Goal: Task Accomplishment & Management: Complete application form

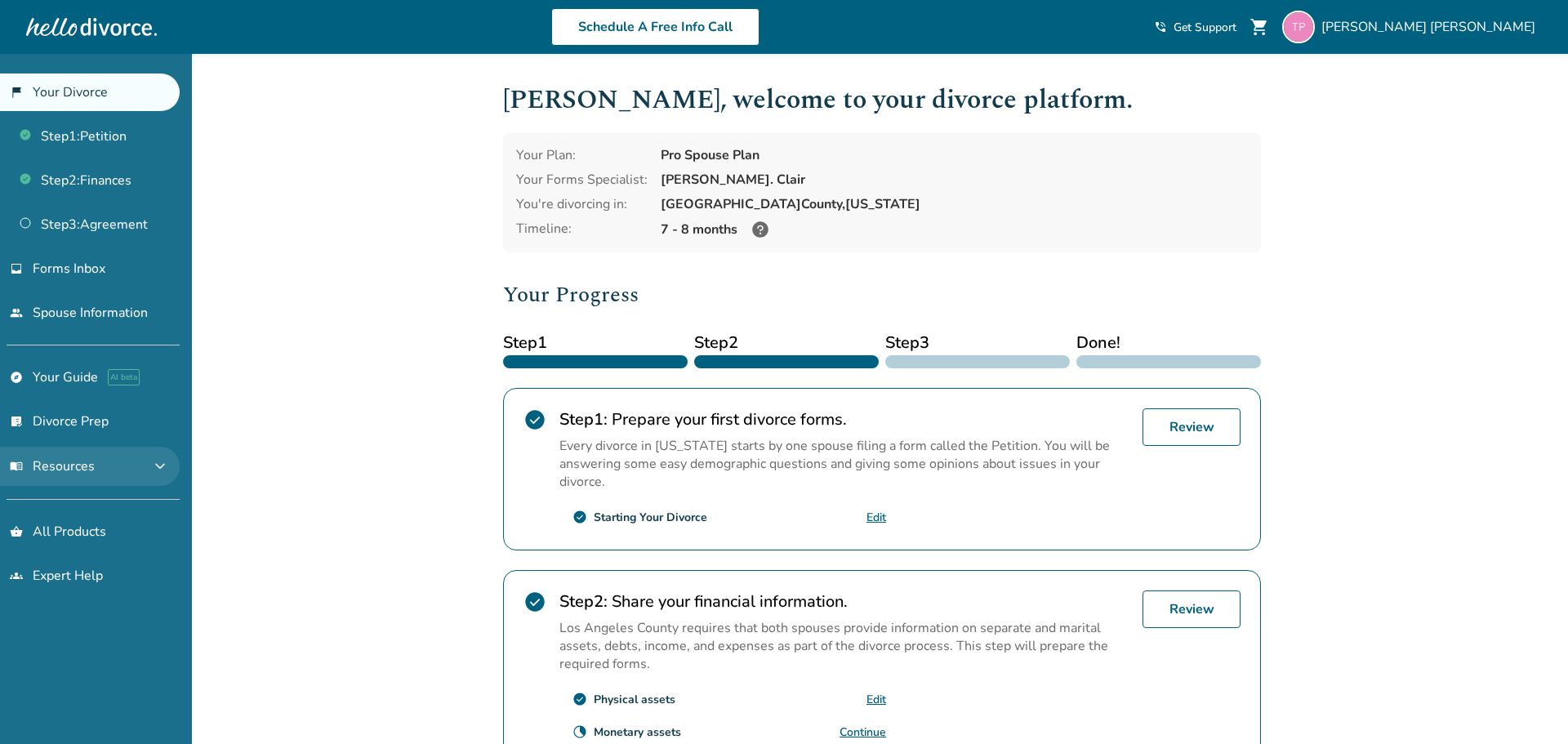
click at [170, 468] on span "expand_more" at bounding box center [160, 466] width 19 height 19
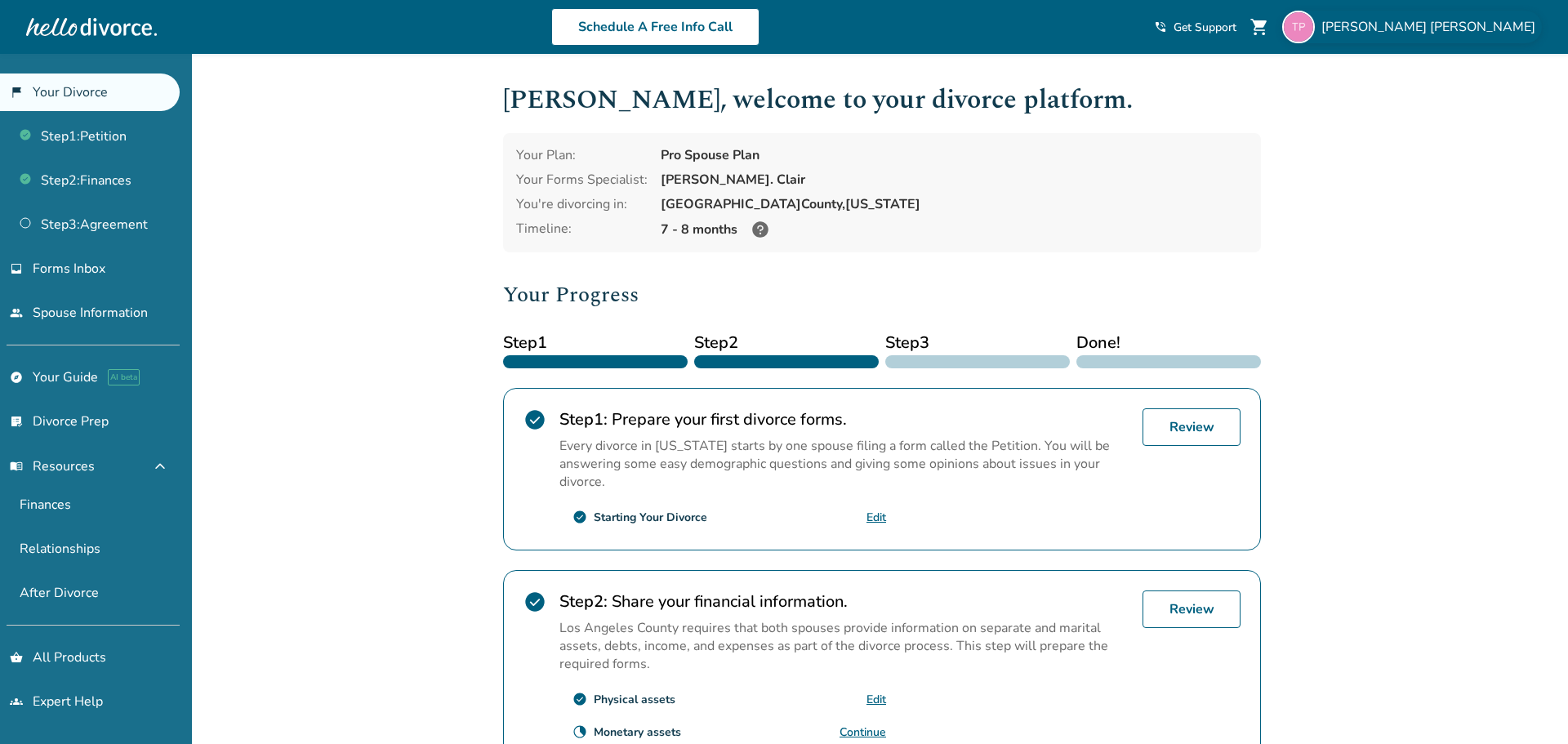
click at [1314, 31] on img at bounding box center [1298, 27] width 33 height 33
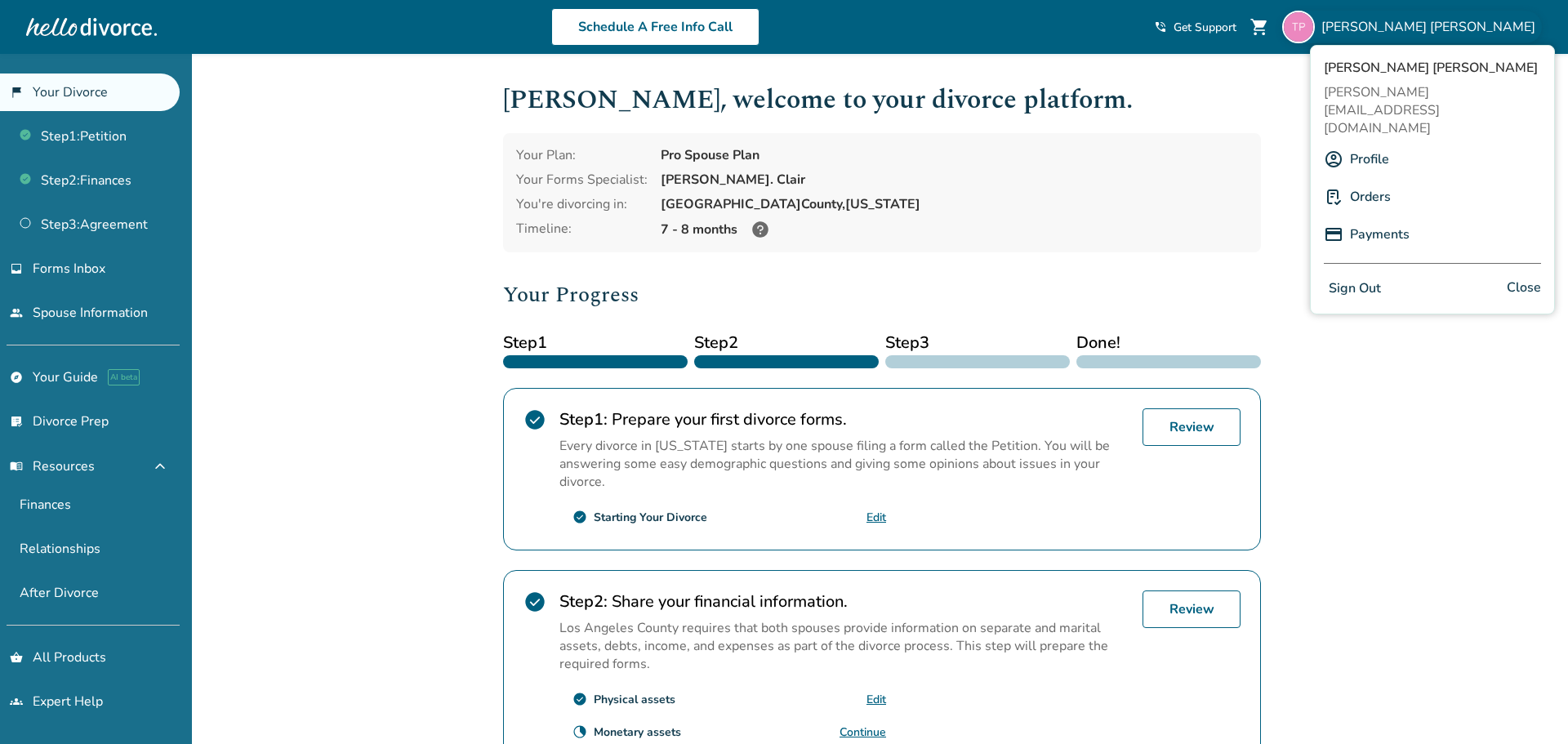
click at [380, 187] on div "Added to cart [PERSON_NAME] , welcome to your divorce platform. Your Plan: Pro …" at bounding box center [784, 620] width 1568 height 1133
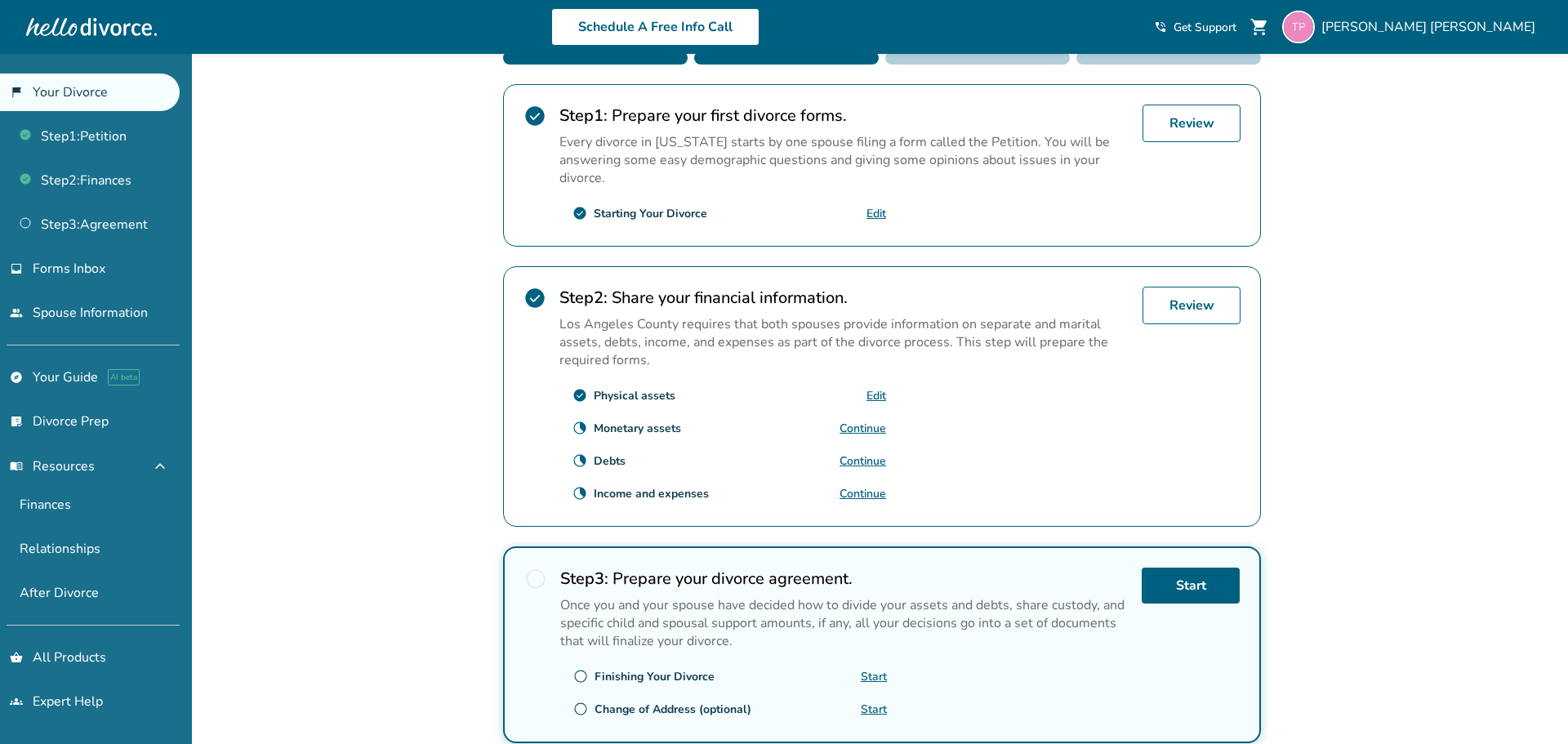
scroll to position [285, 0]
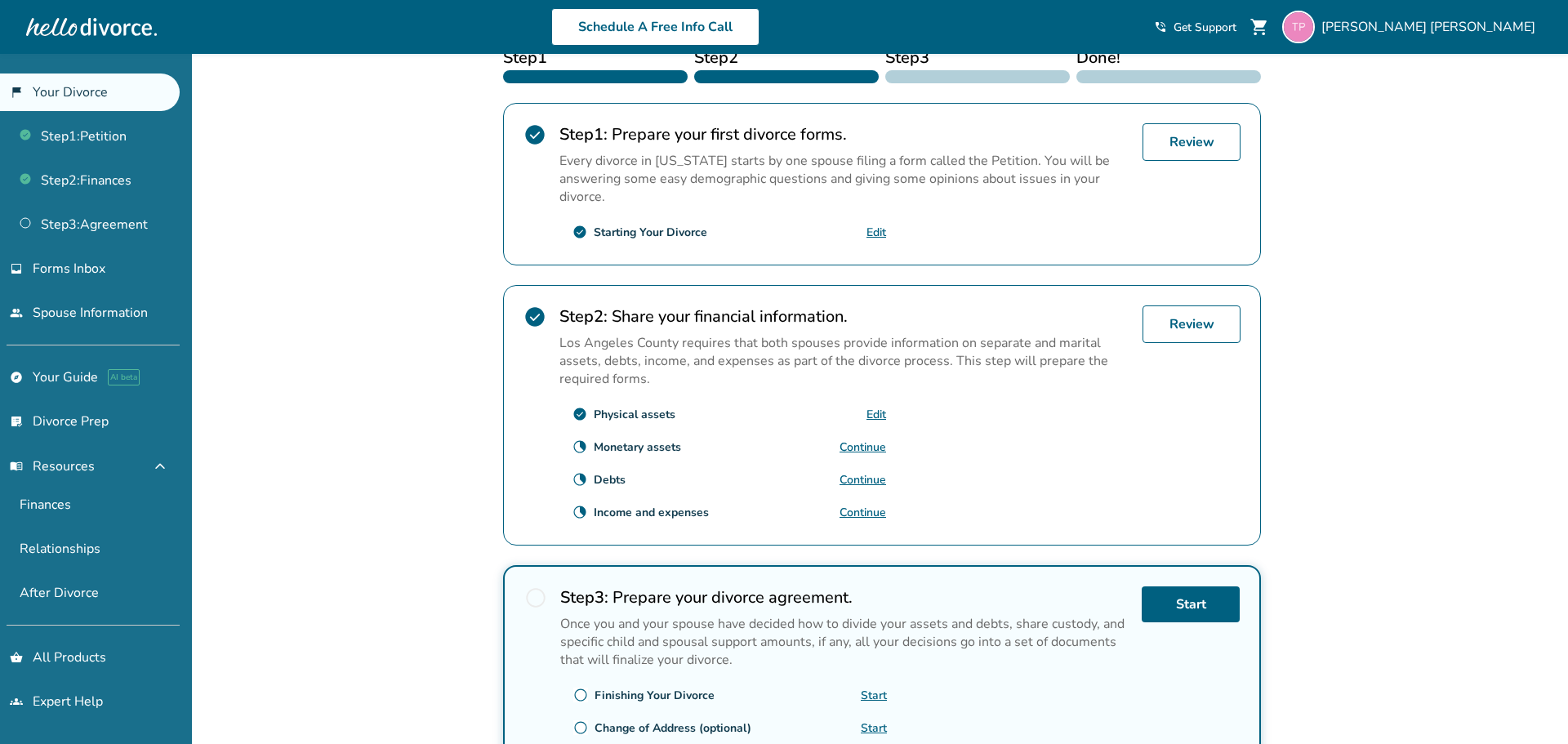
click at [879, 445] on link "Continue" at bounding box center [863, 447] width 47 height 16
click at [864, 508] on link "Continue" at bounding box center [863, 512] width 47 height 16
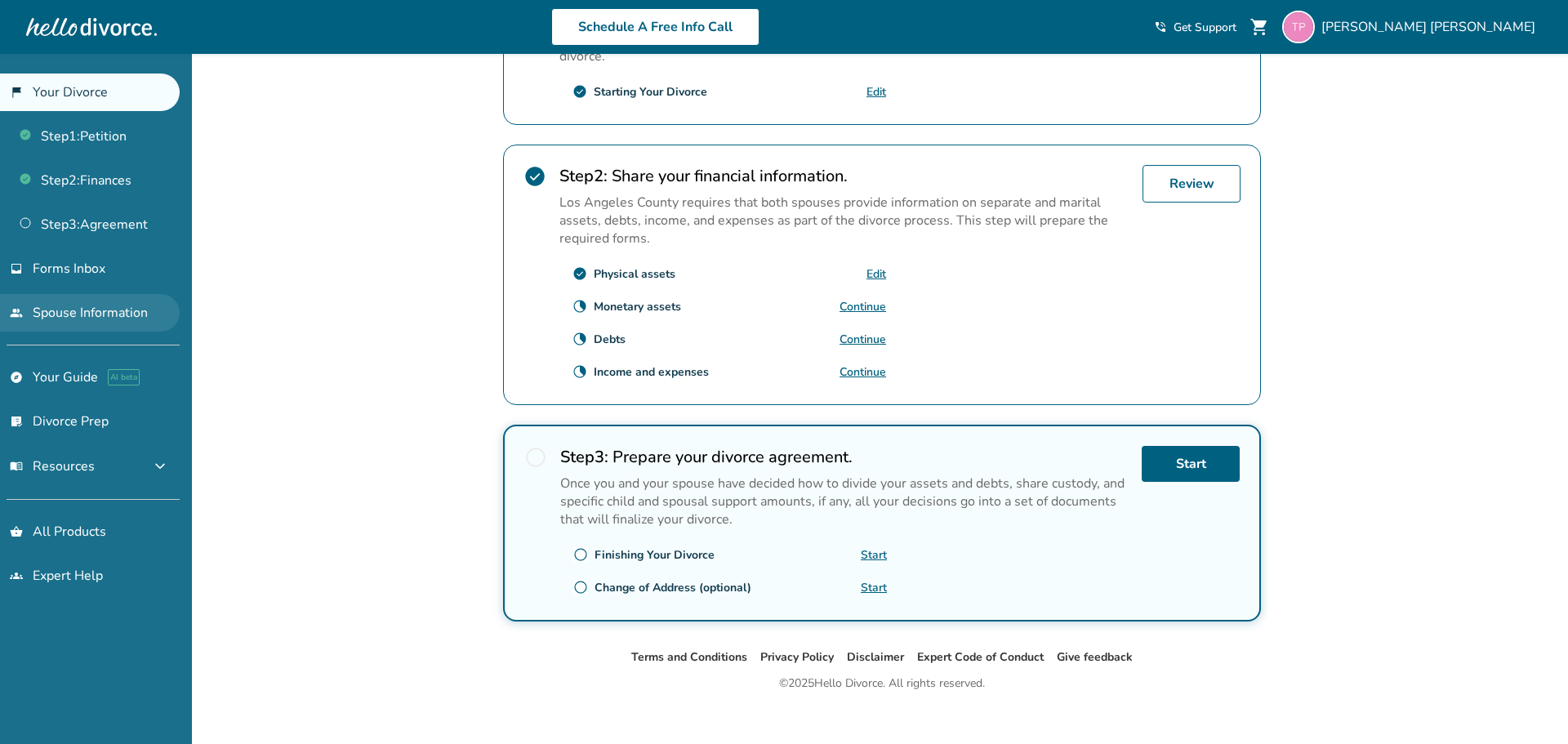
scroll to position [419, 0]
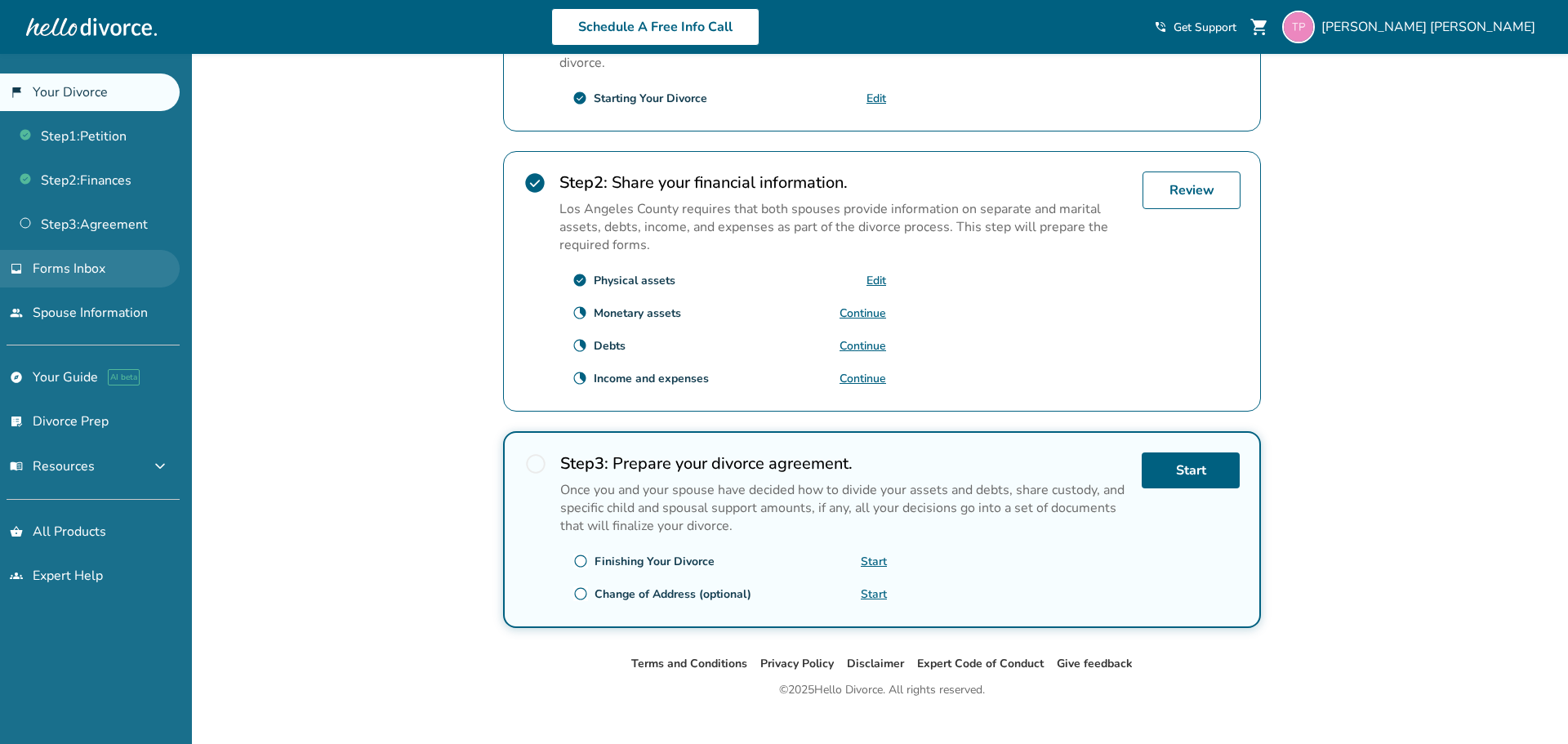
click at [85, 273] on span "Forms Inbox" at bounding box center [69, 269] width 72 height 18
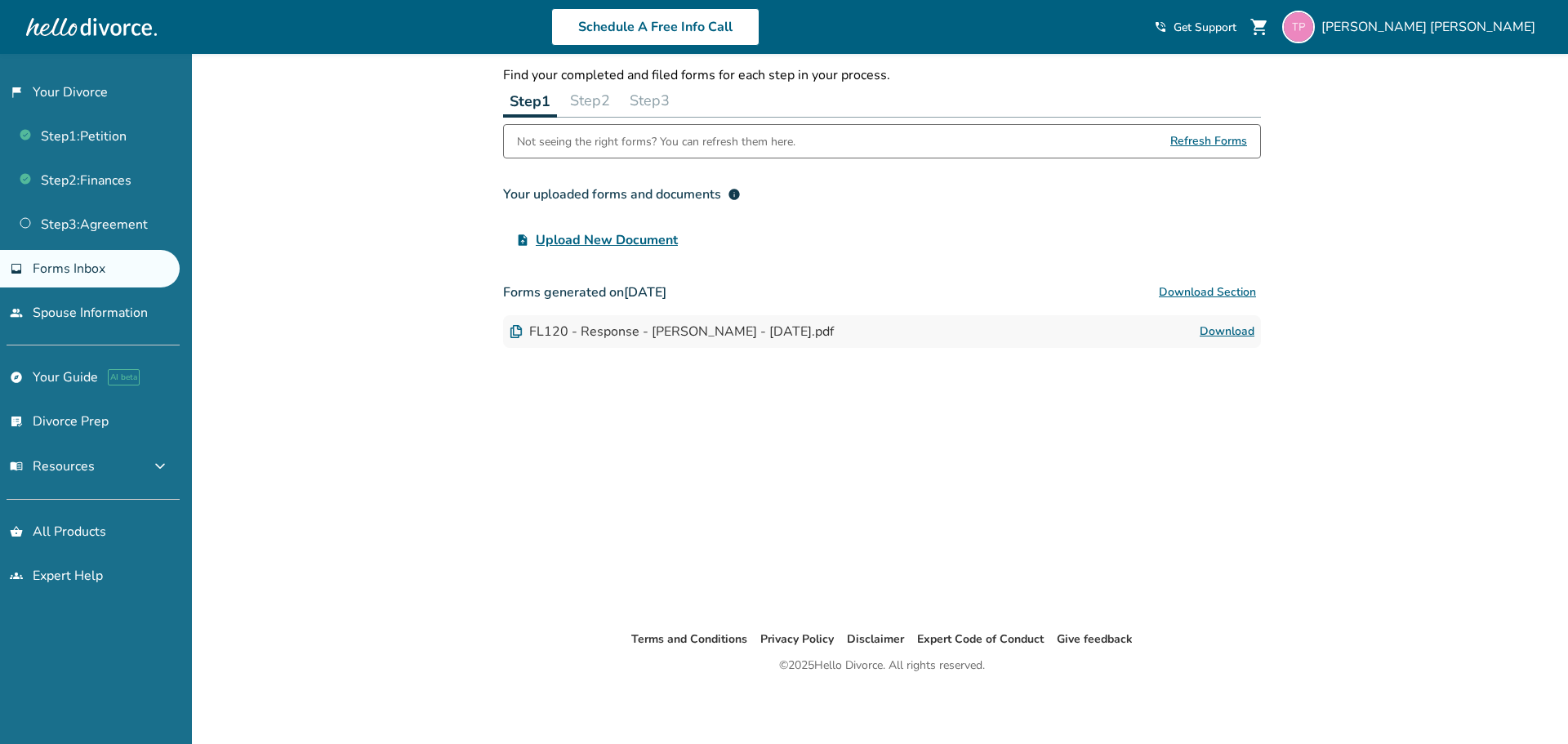
scroll to position [54, 0]
click at [629, 241] on span "Upload New Document" at bounding box center [606, 239] width 142 height 19
click at [0, 0] on input "upload_file Upload New Document" at bounding box center [0, 0] width 0 height 0
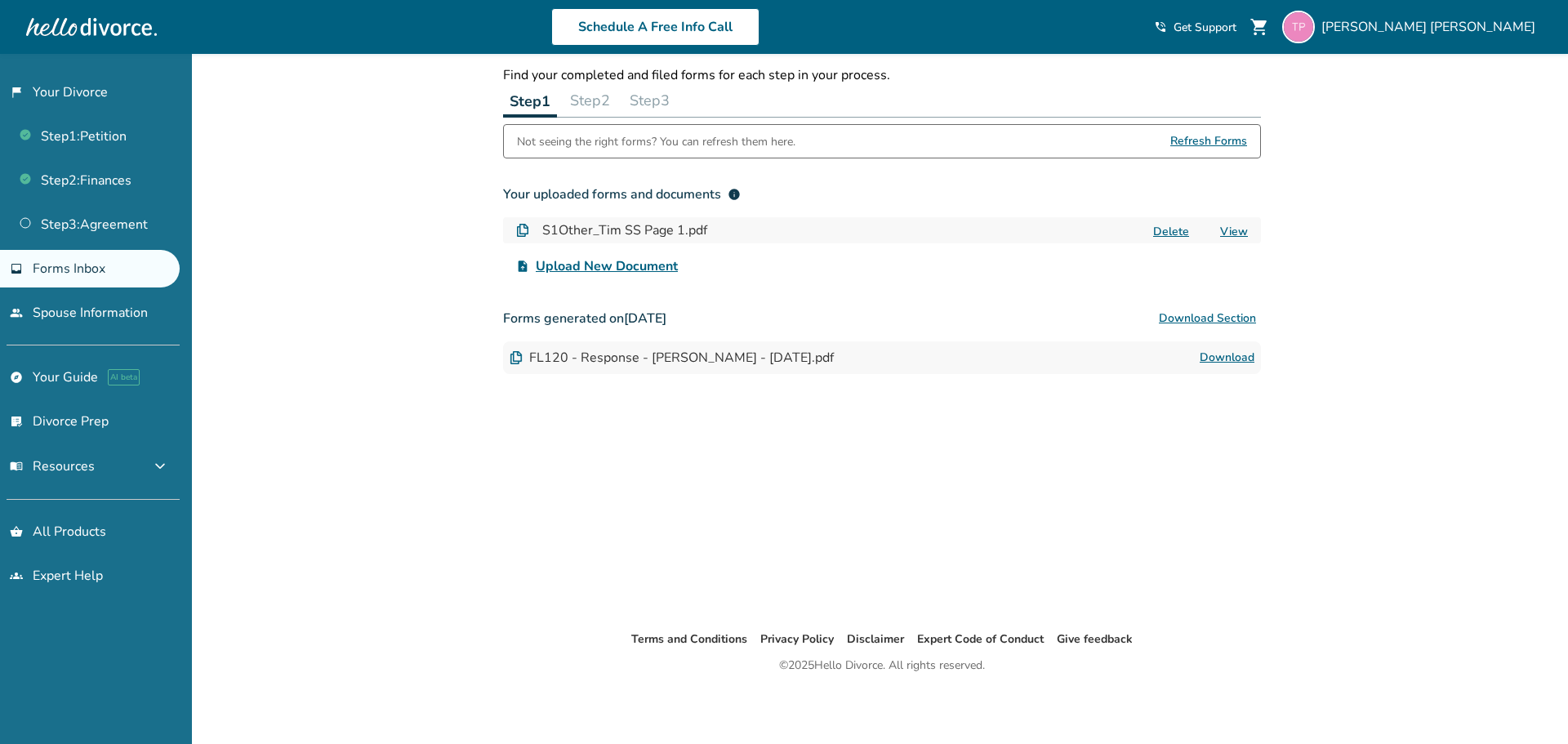
click at [615, 269] on span "Upload New Document" at bounding box center [606, 266] width 142 height 19
click at [0, 0] on input "upload_file Upload New Document" at bounding box center [0, 0] width 0 height 0
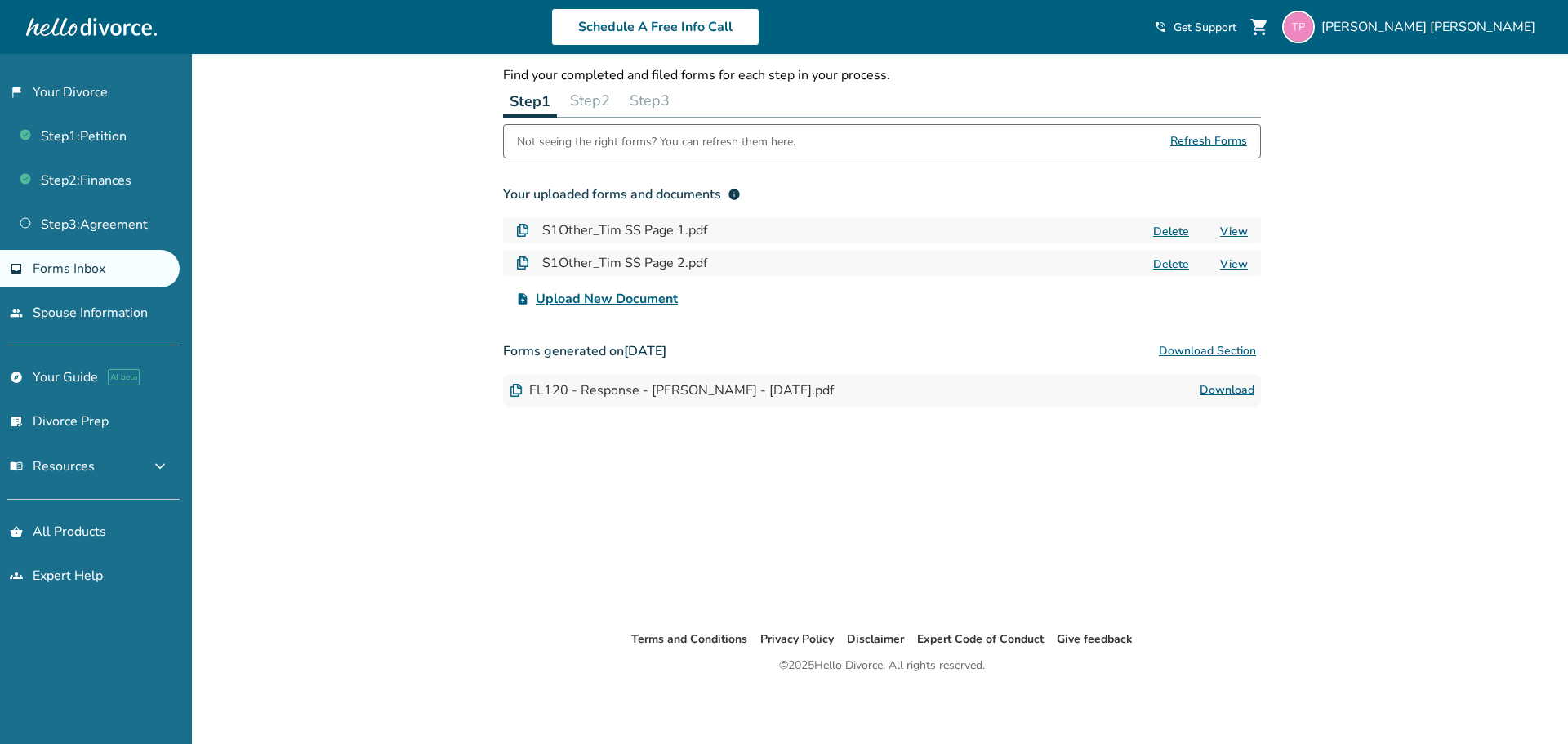
click at [733, 197] on span "info" at bounding box center [734, 194] width 13 height 13
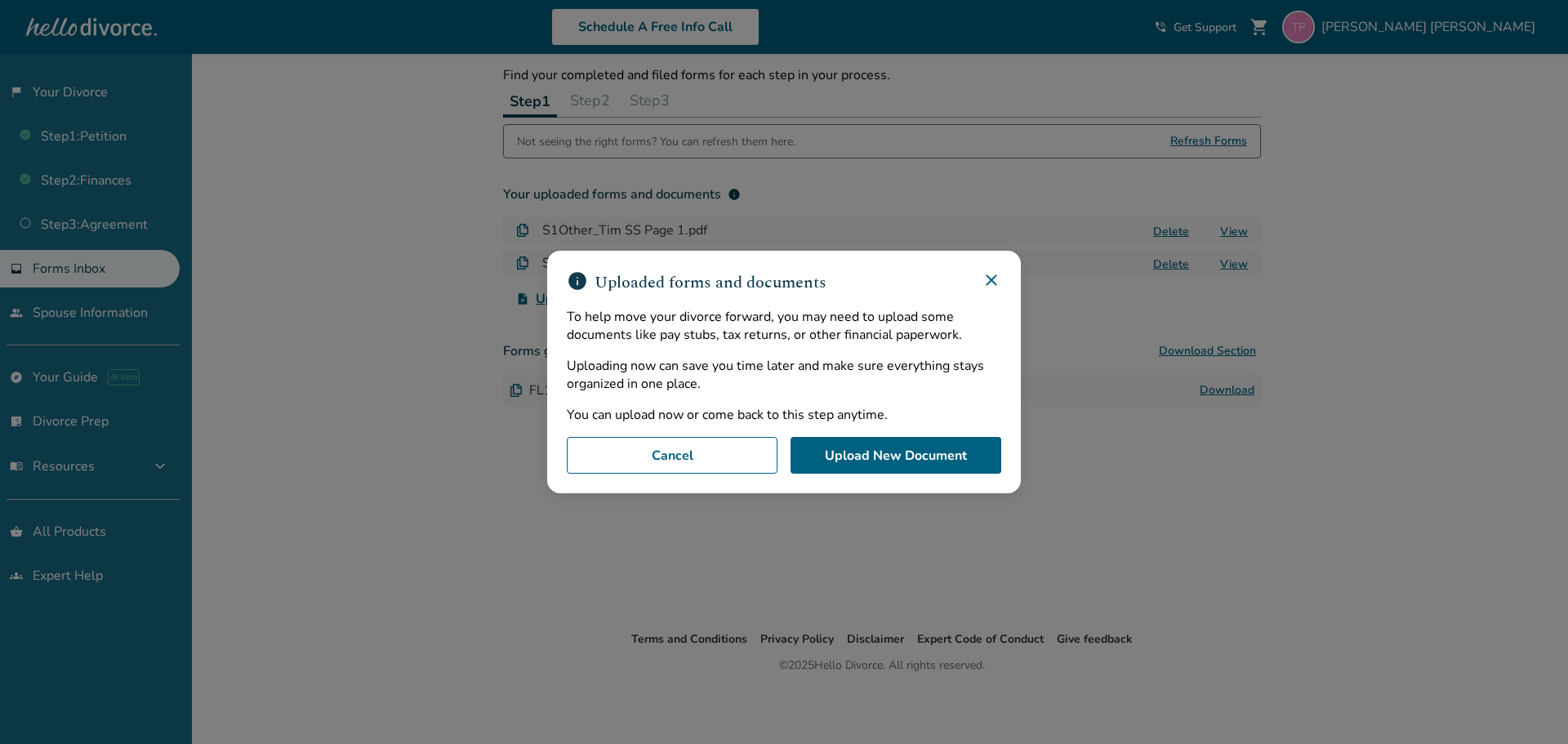
click at [989, 283] on icon at bounding box center [991, 280] width 19 height 19
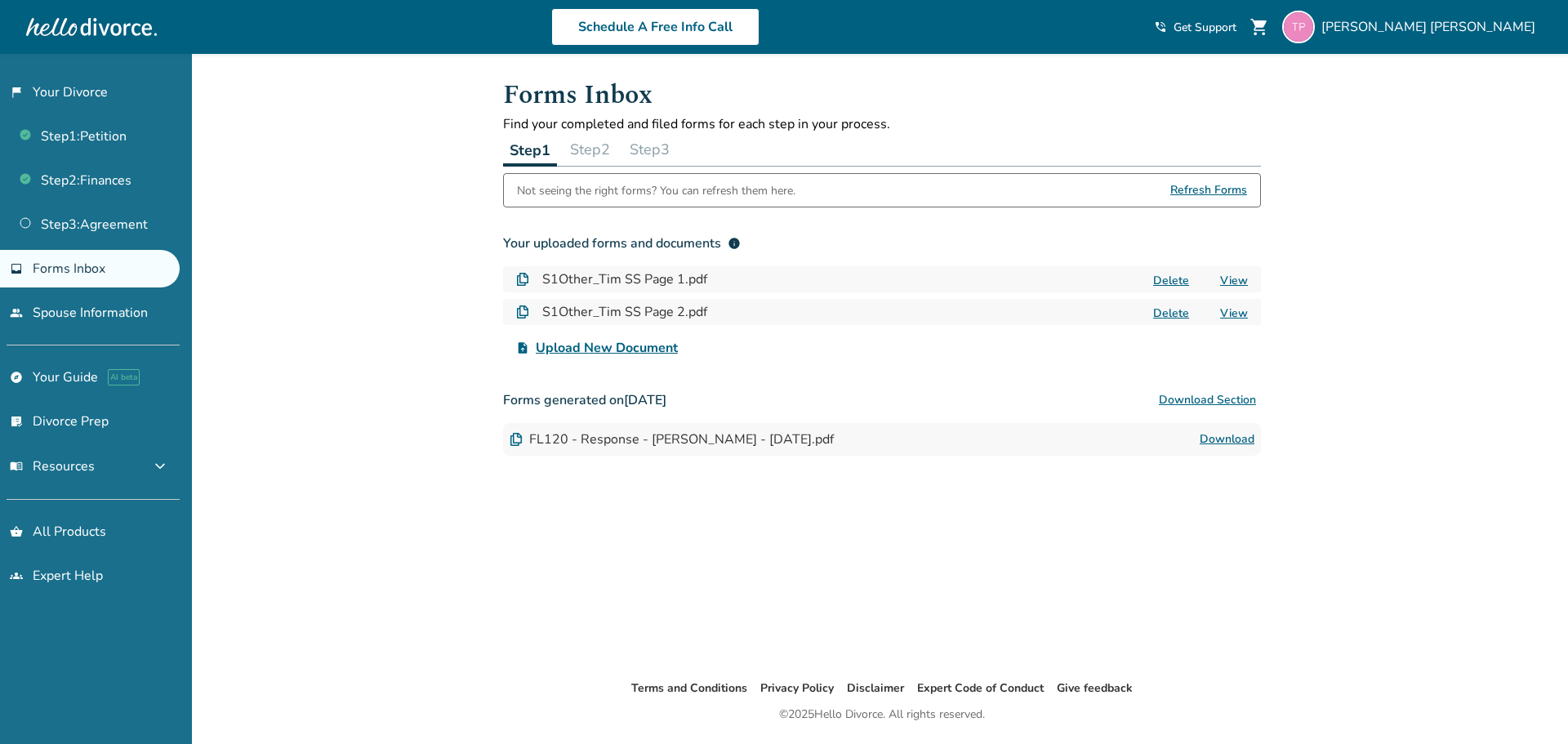
scroll to position [0, 0]
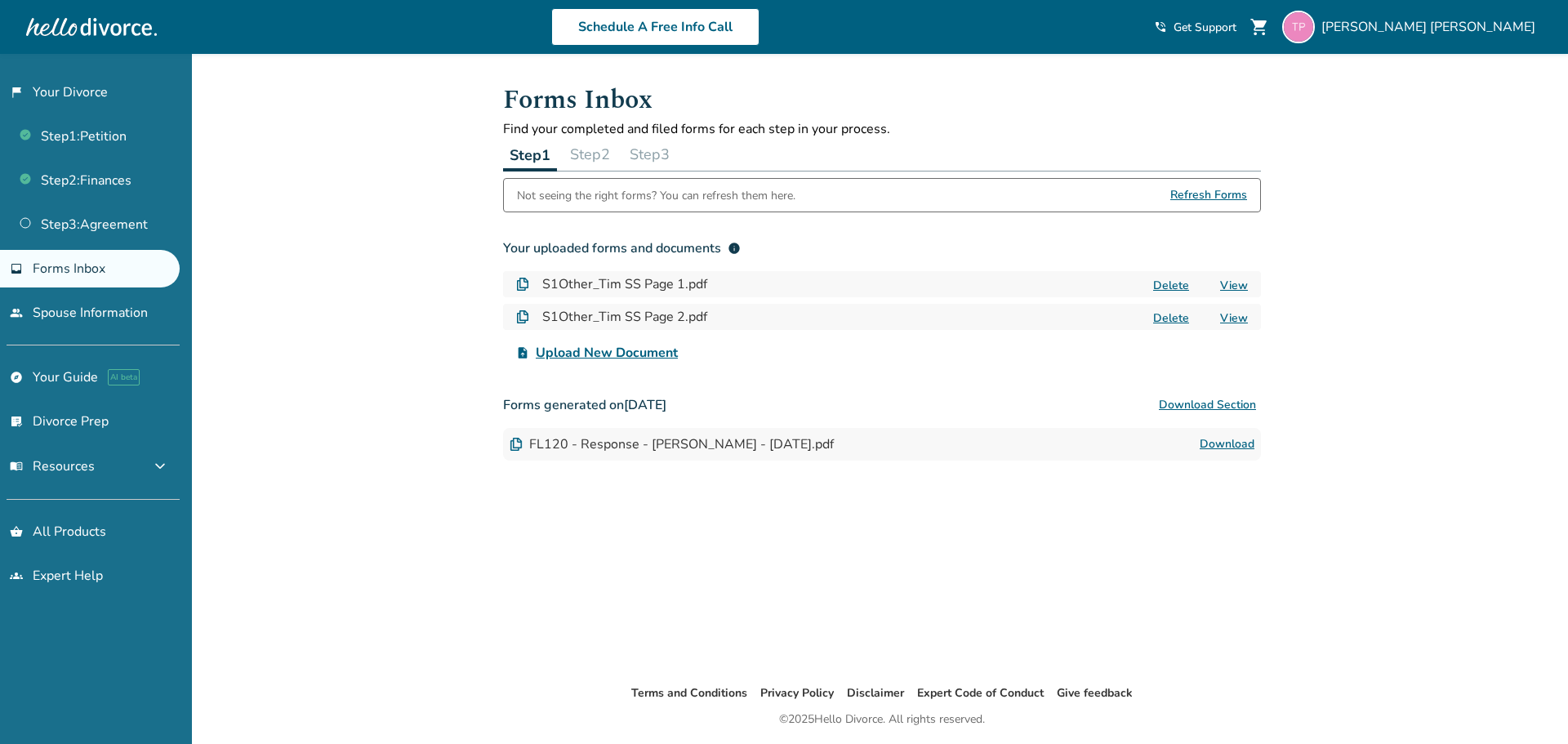
click at [1194, 194] on span "Refresh Forms" at bounding box center [1208, 194] width 77 height 33
click at [1193, 189] on span "Refresh Forms" at bounding box center [1208, 194] width 77 height 33
click at [113, 182] on link "Step 2 : Finances" at bounding box center [89, 180] width 179 height 37
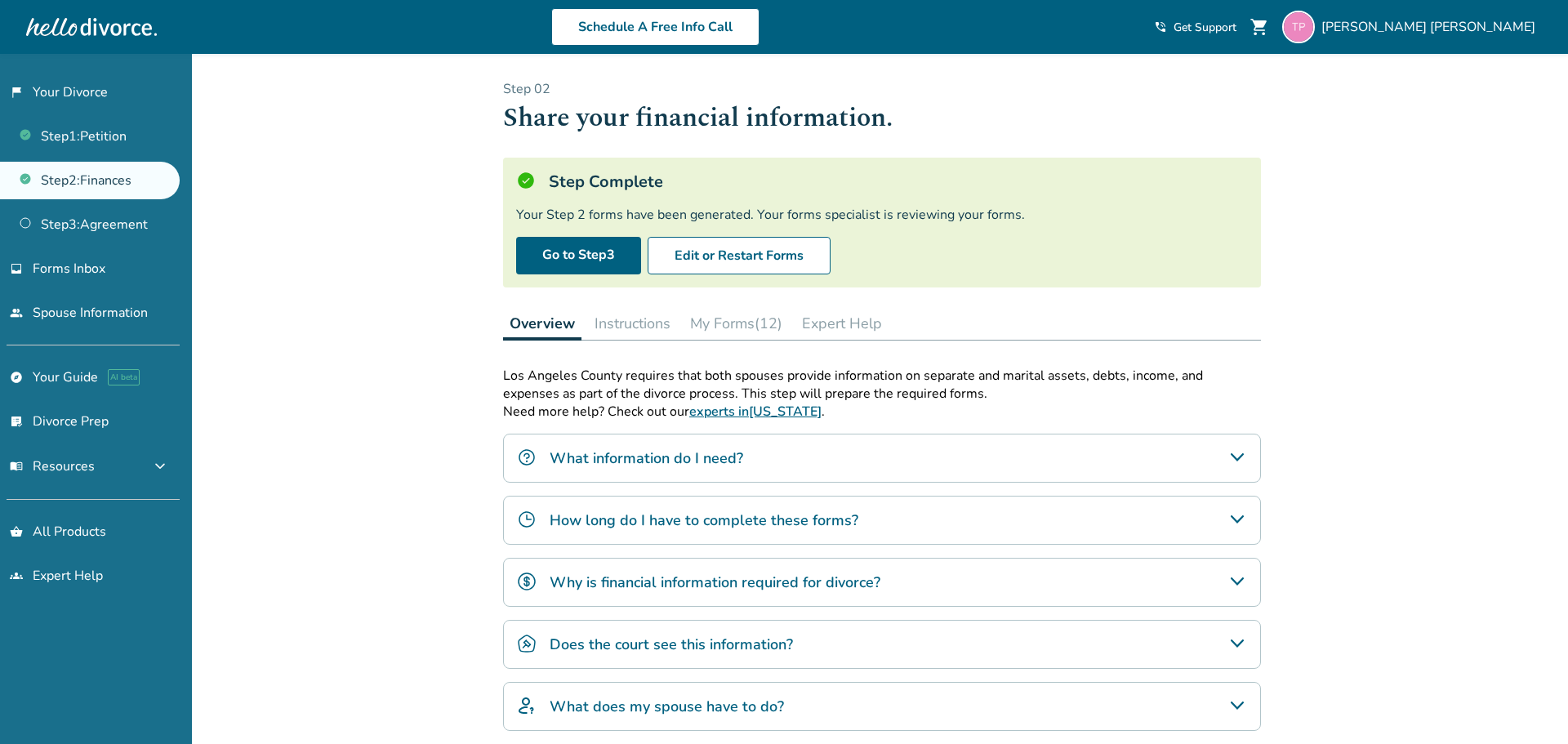
click at [763, 326] on button "My Forms (12)" at bounding box center [735, 323] width 105 height 33
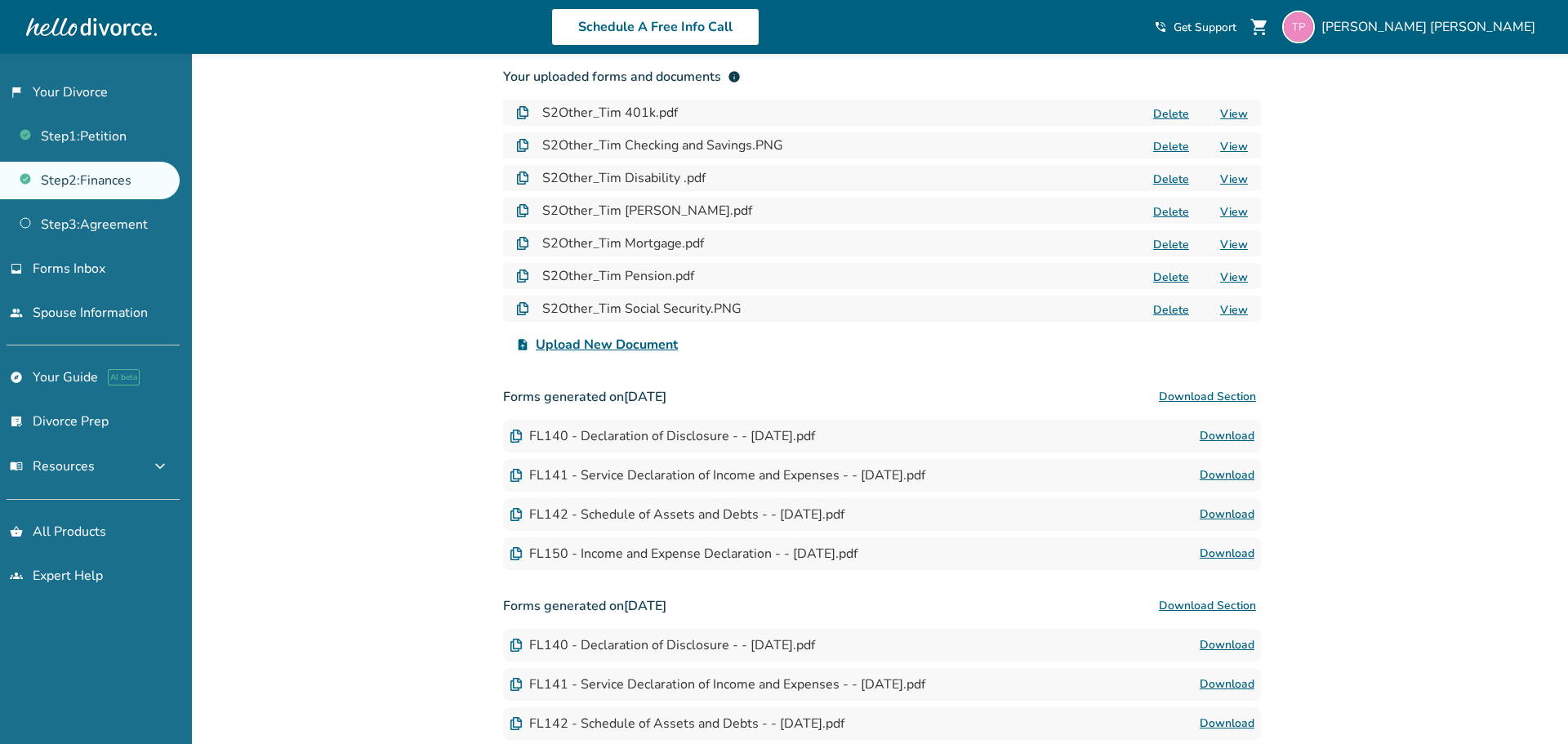
scroll to position [137, 0]
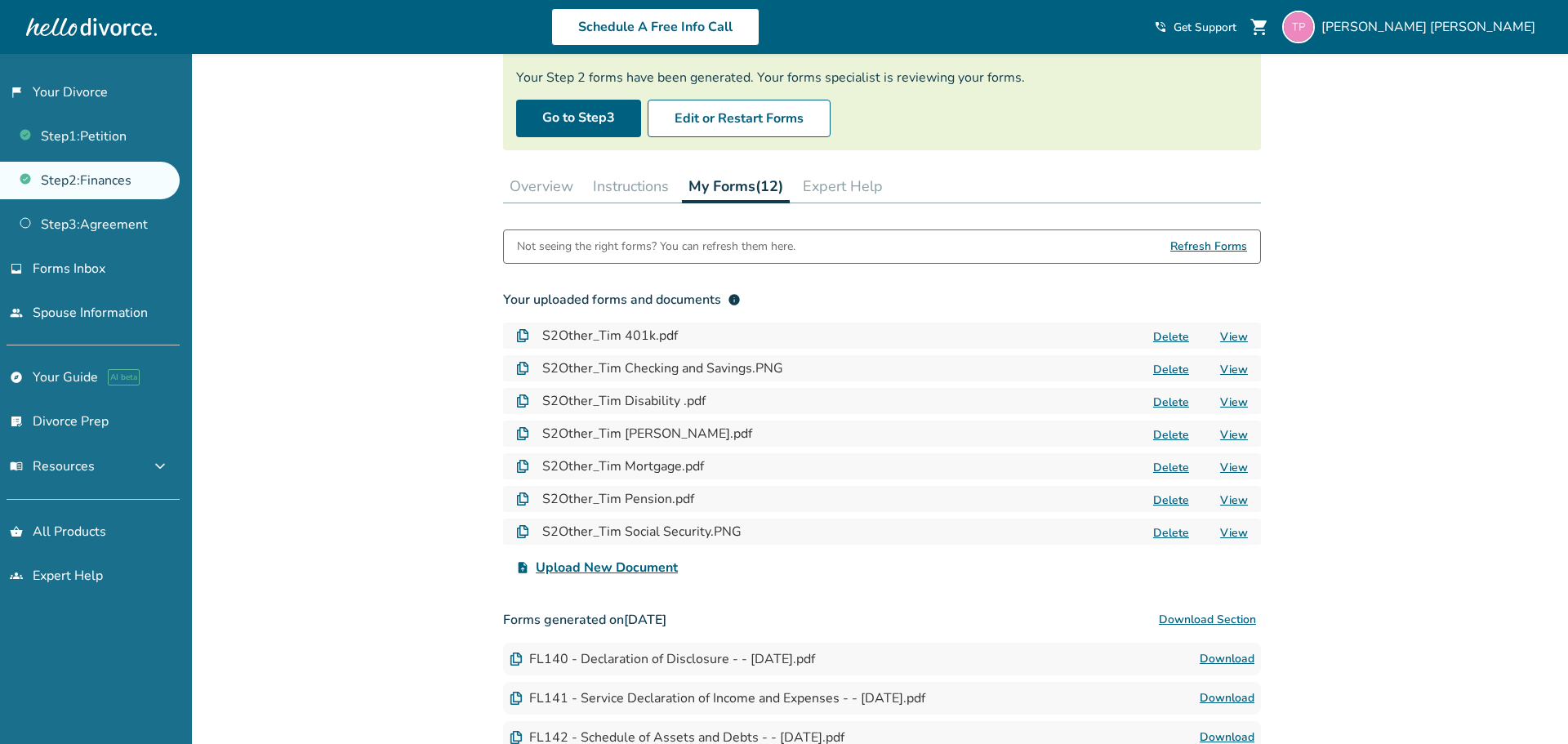
click at [601, 572] on span "Upload New Document" at bounding box center [606, 567] width 142 height 19
click at [0, 0] on input "upload_file Upload New Document" at bounding box center [0, 0] width 0 height 0
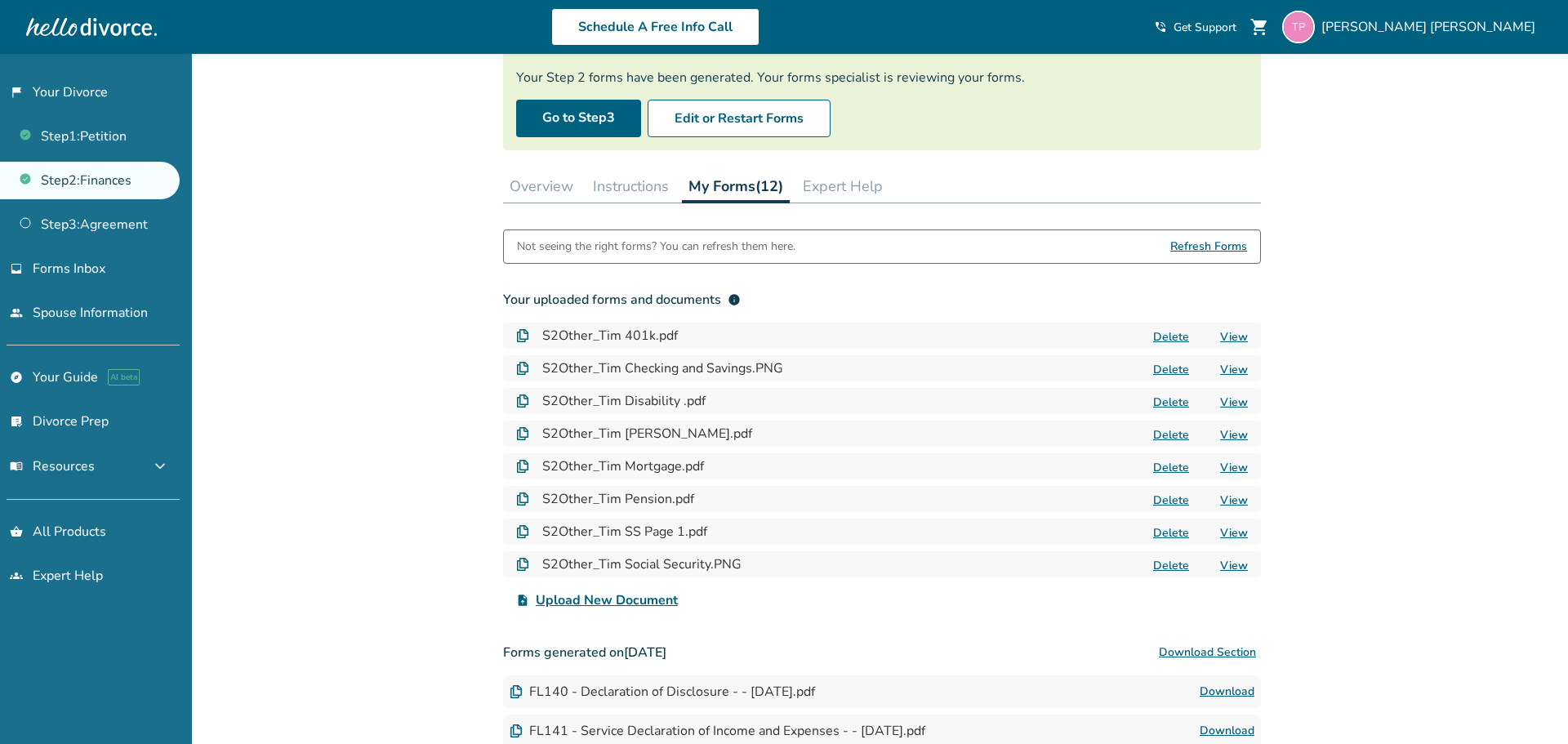
click at [605, 601] on span "Upload New Document" at bounding box center [606, 600] width 142 height 19
click at [0, 0] on input "upload_file Upload New Document" at bounding box center [0, 0] width 0 height 0
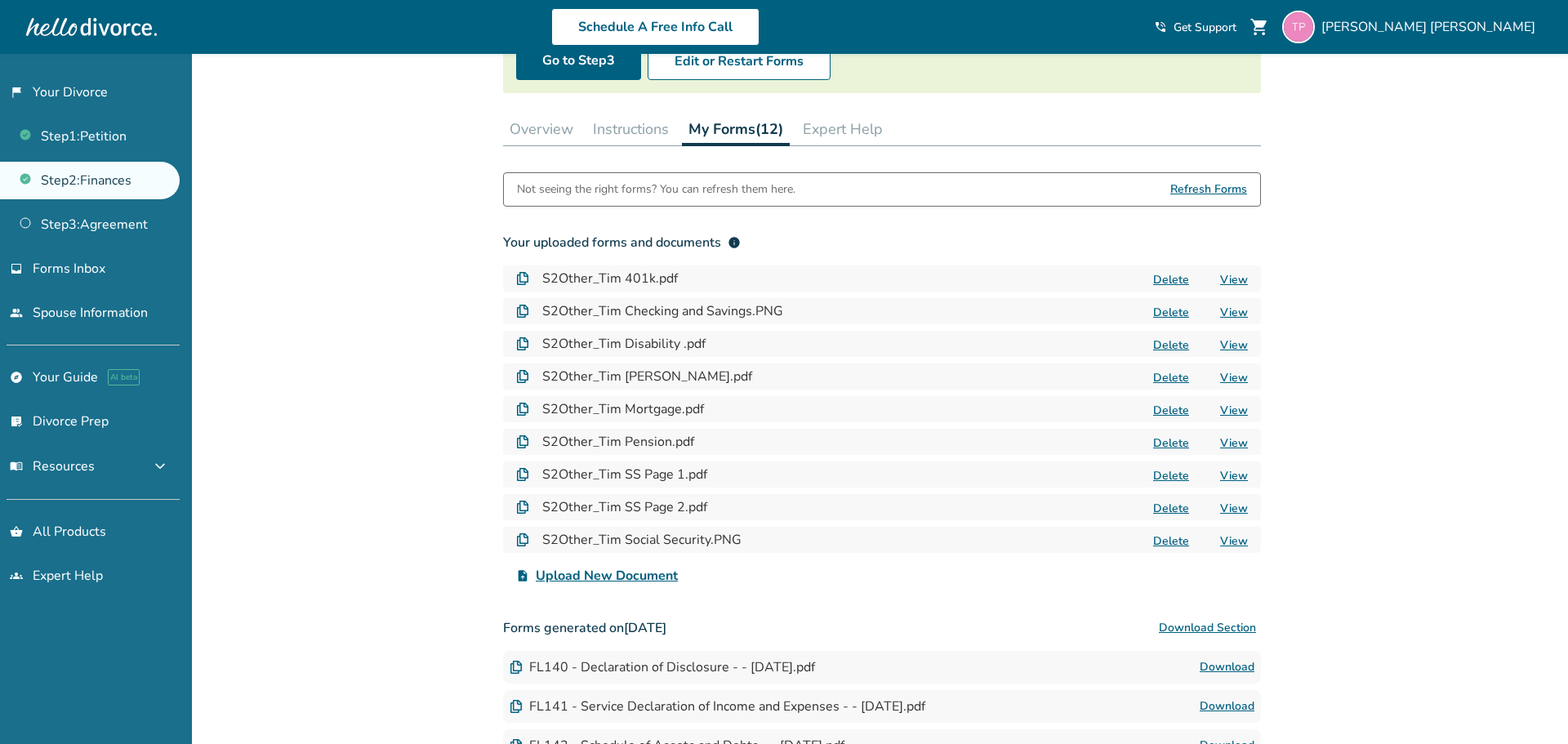
scroll to position [0, 0]
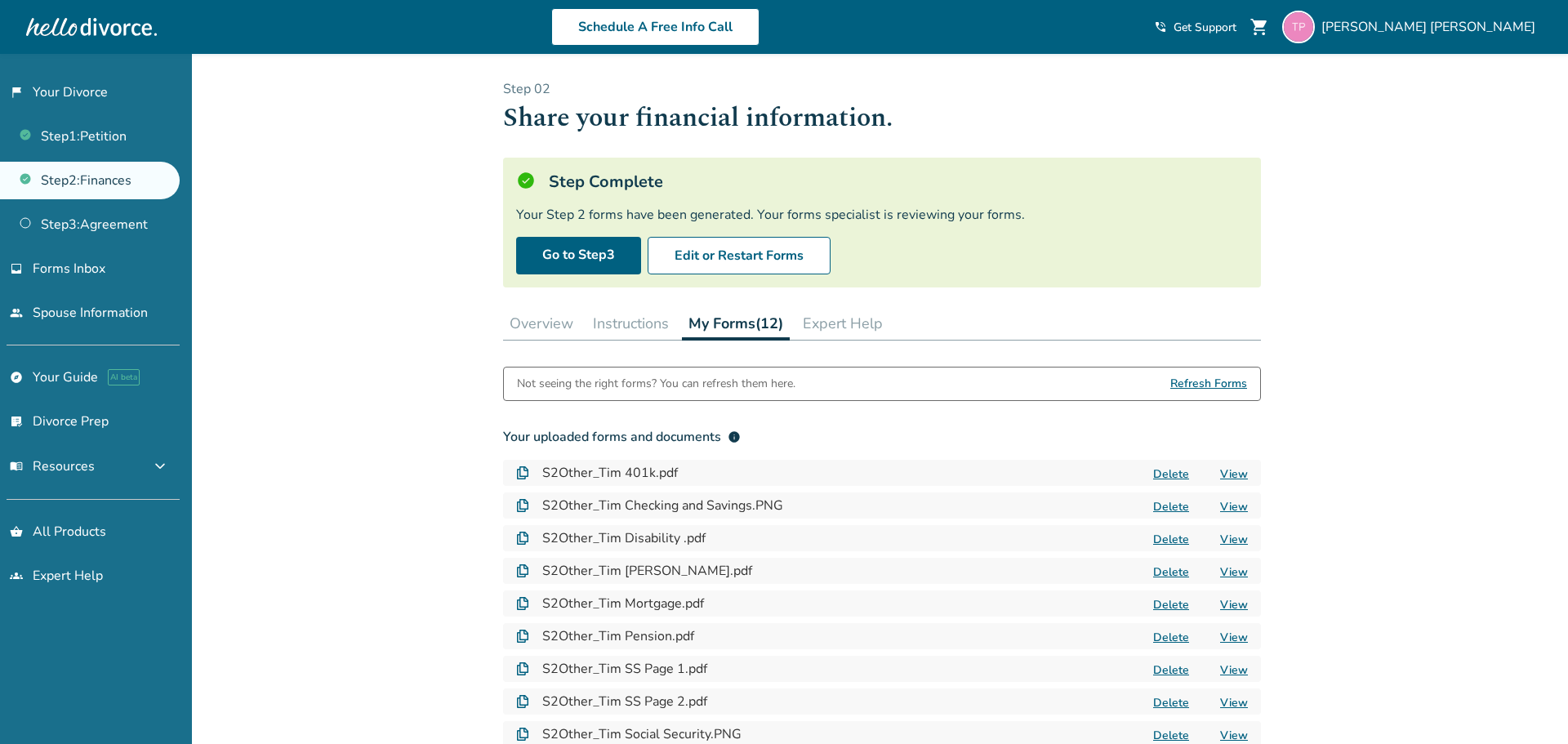
click at [532, 327] on button "Overview" at bounding box center [541, 323] width 77 height 33
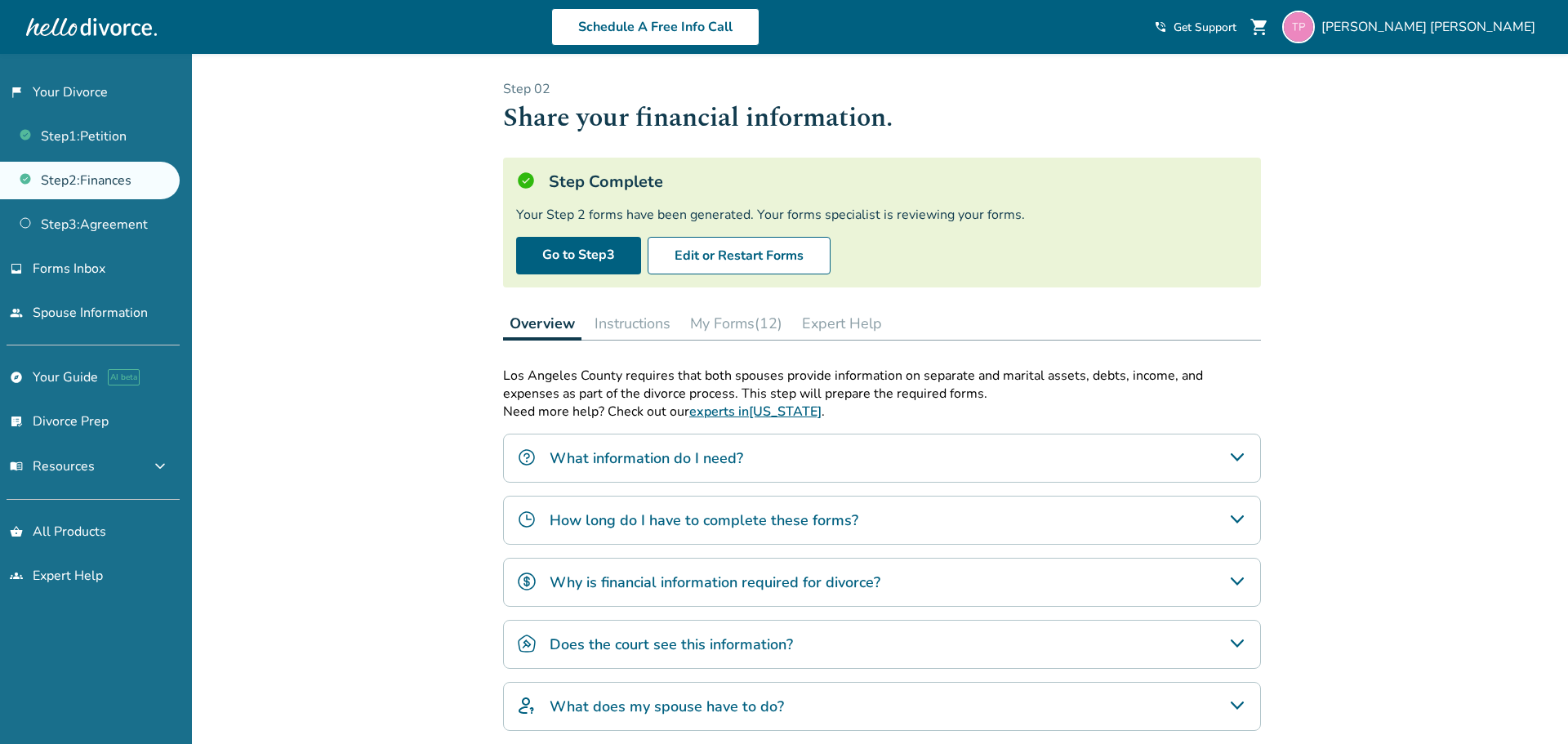
click at [706, 323] on button "My Forms (12)" at bounding box center [735, 323] width 105 height 33
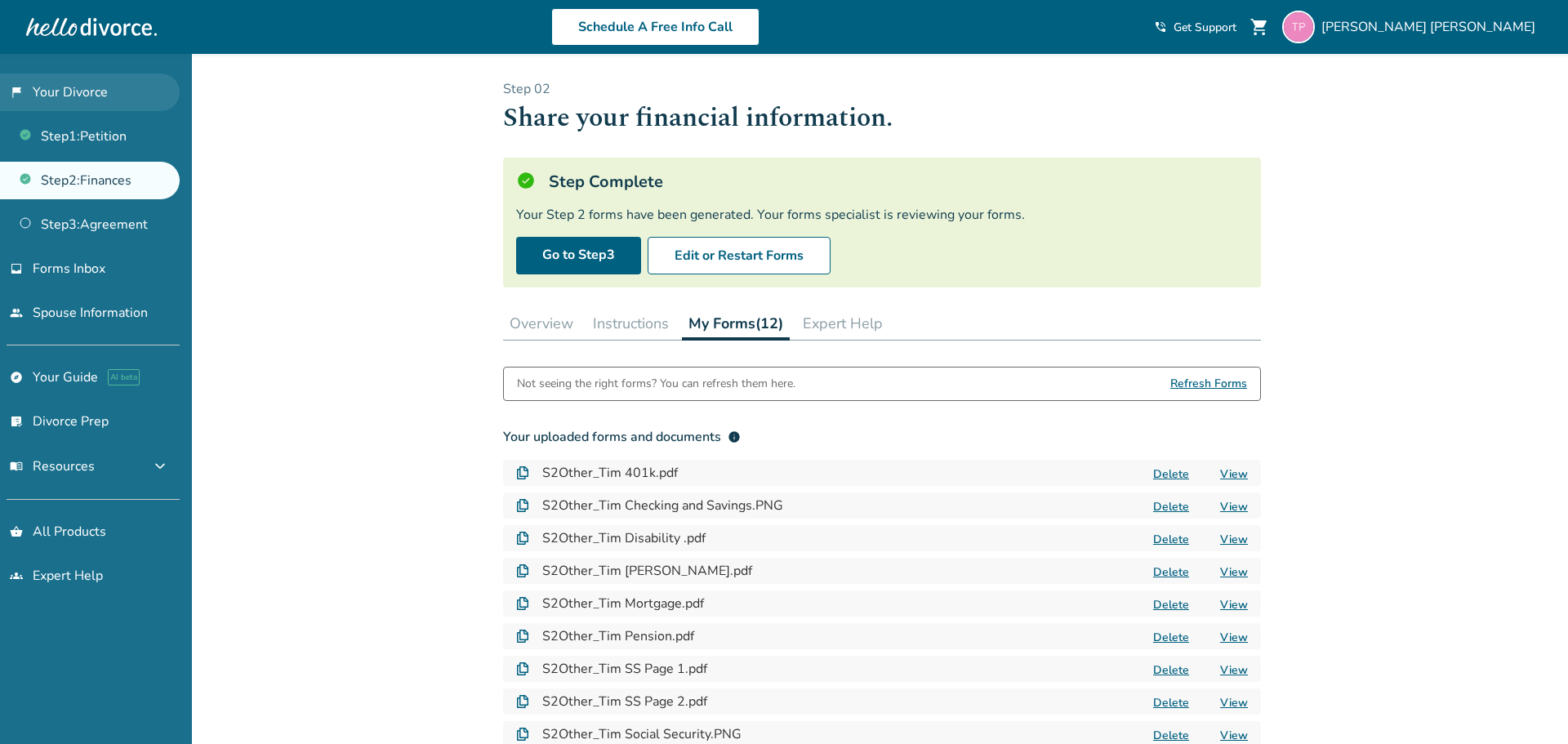
click at [65, 89] on link "flag_2 Your Divorce" at bounding box center [89, 92] width 179 height 37
